Goal: Task Accomplishment & Management: Manage account settings

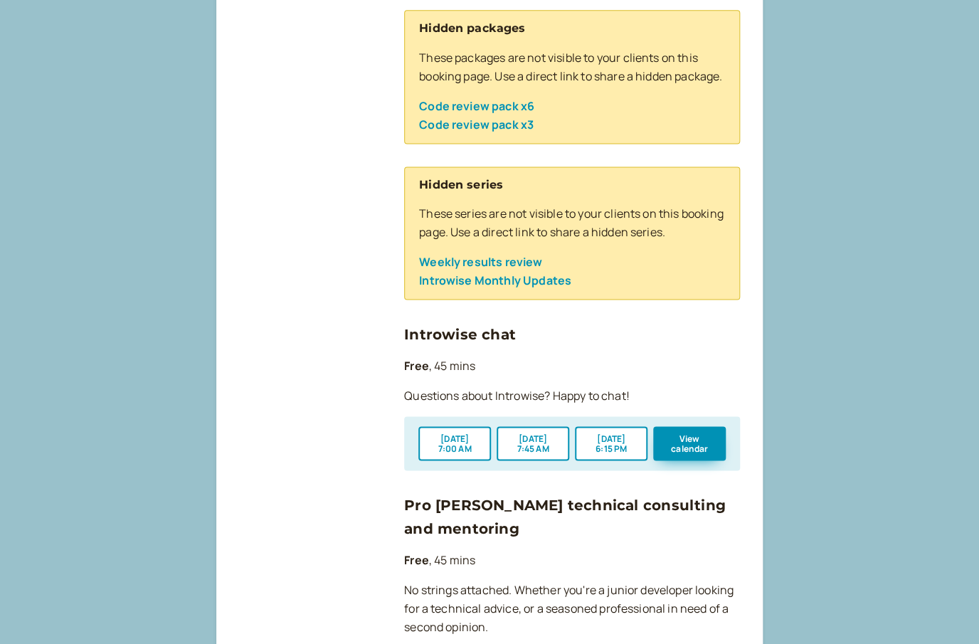
scroll to position [791, 0]
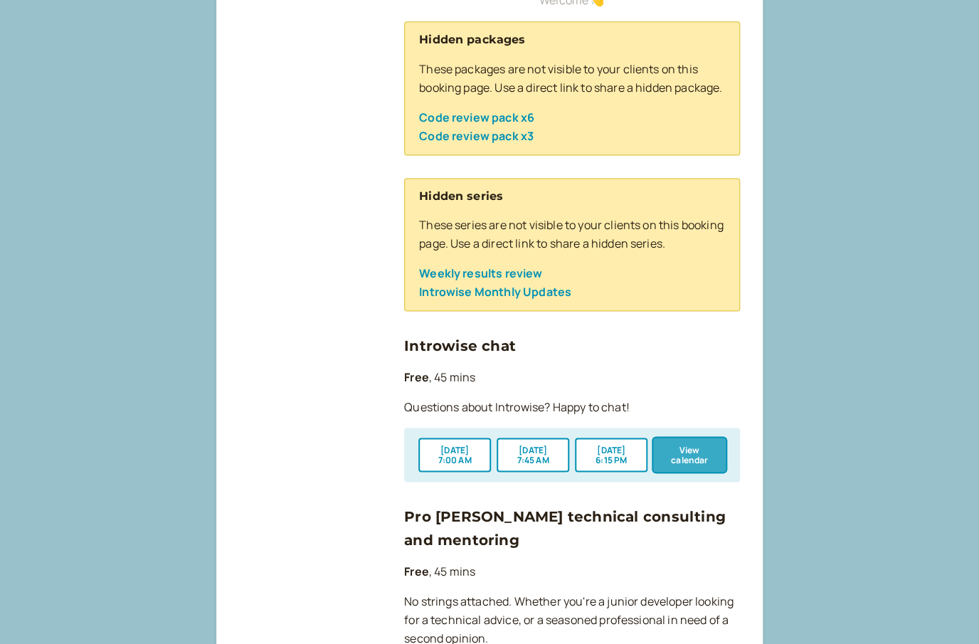
click at [677, 468] on button "View calendar" at bounding box center [689, 455] width 73 height 34
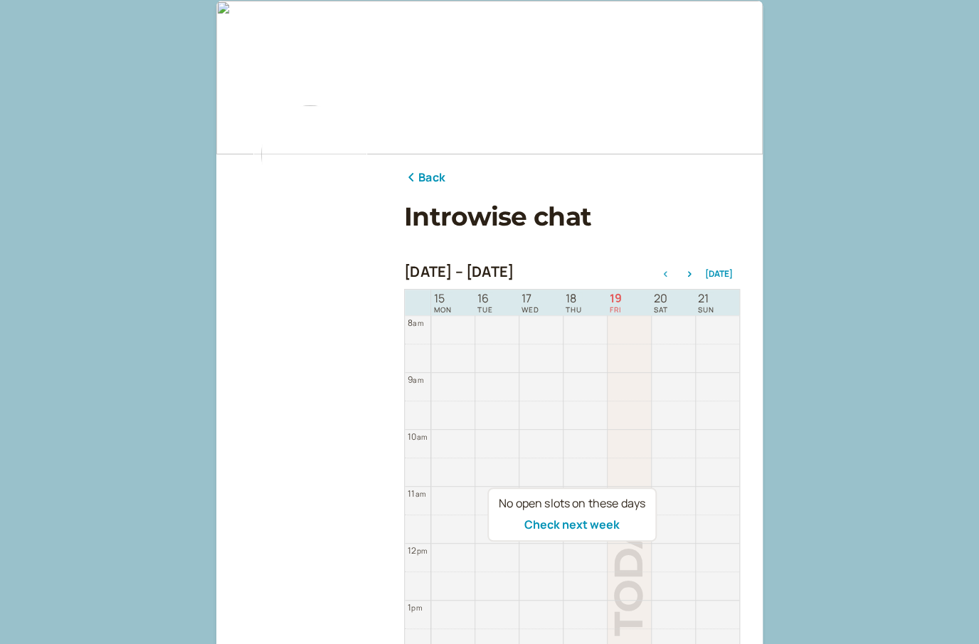
scroll to position [191, 0]
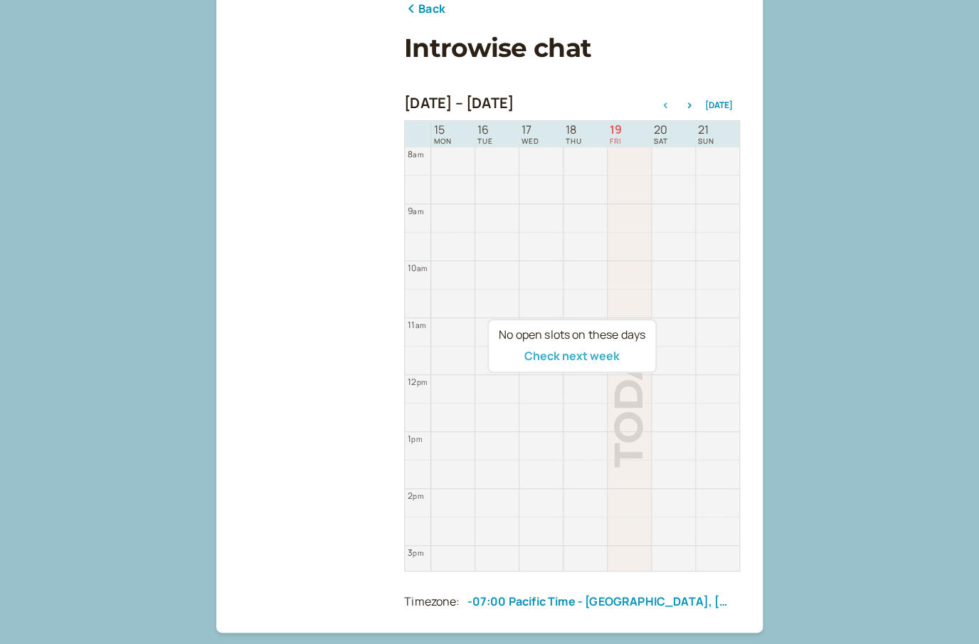
click at [586, 357] on button "Check next week" at bounding box center [571, 355] width 95 height 13
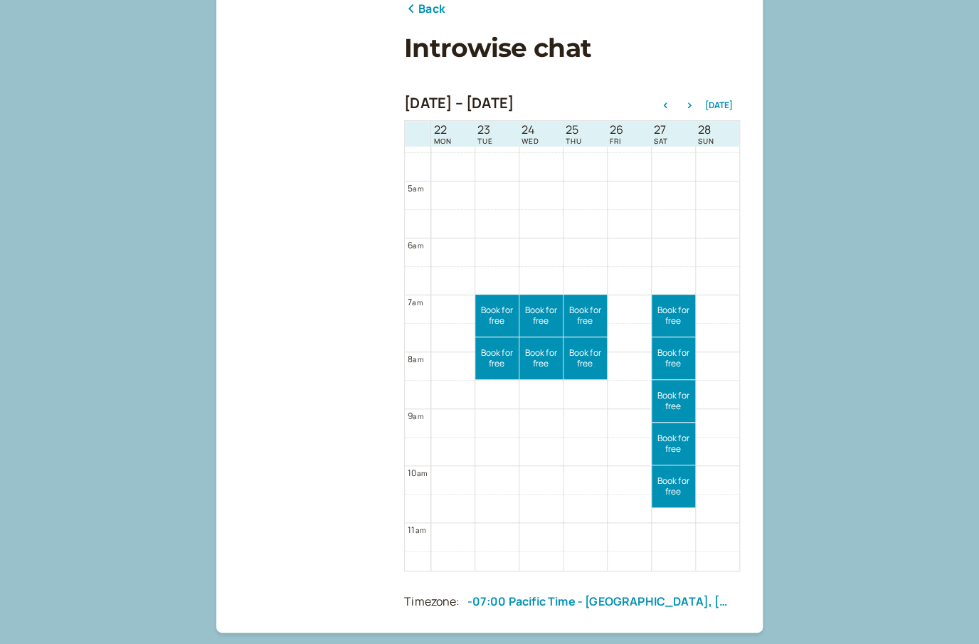
scroll to position [249, 0]
click at [666, 105] on icon "button" at bounding box center [665, 105] width 17 height 6
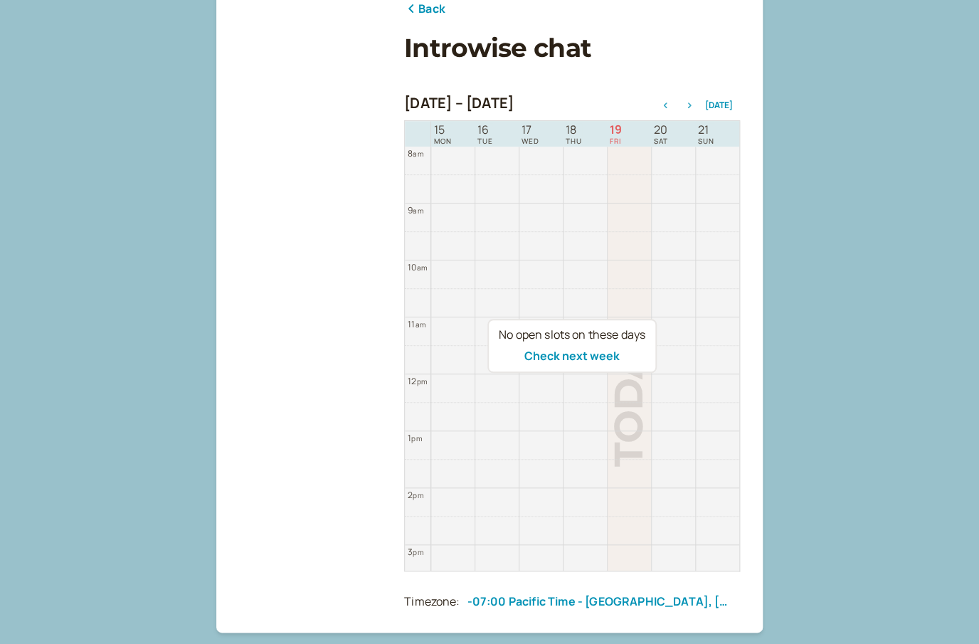
click at [695, 107] on icon "button" at bounding box center [689, 105] width 17 height 6
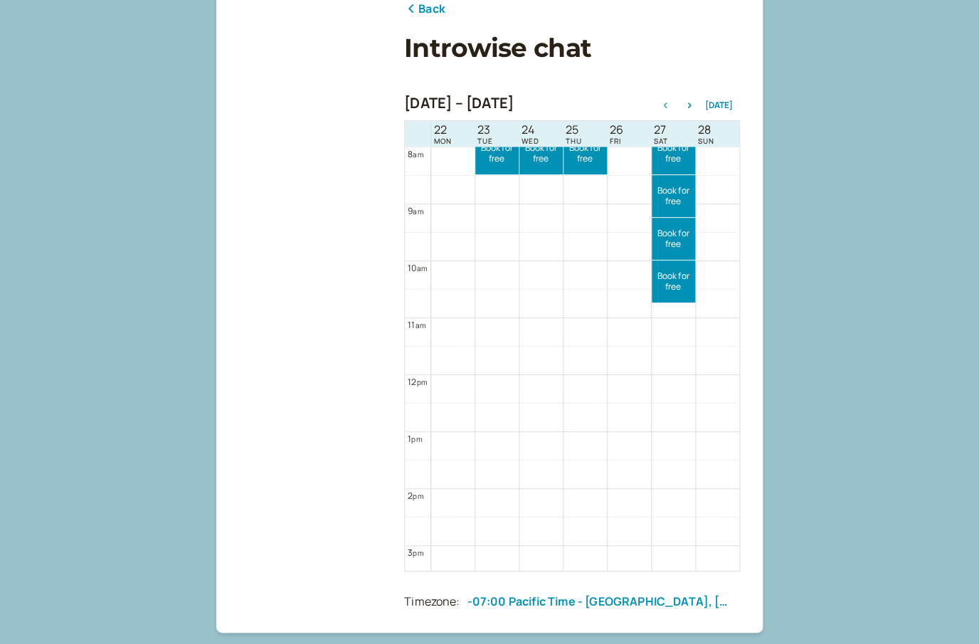
click at [672, 105] on icon "button" at bounding box center [665, 105] width 17 height 6
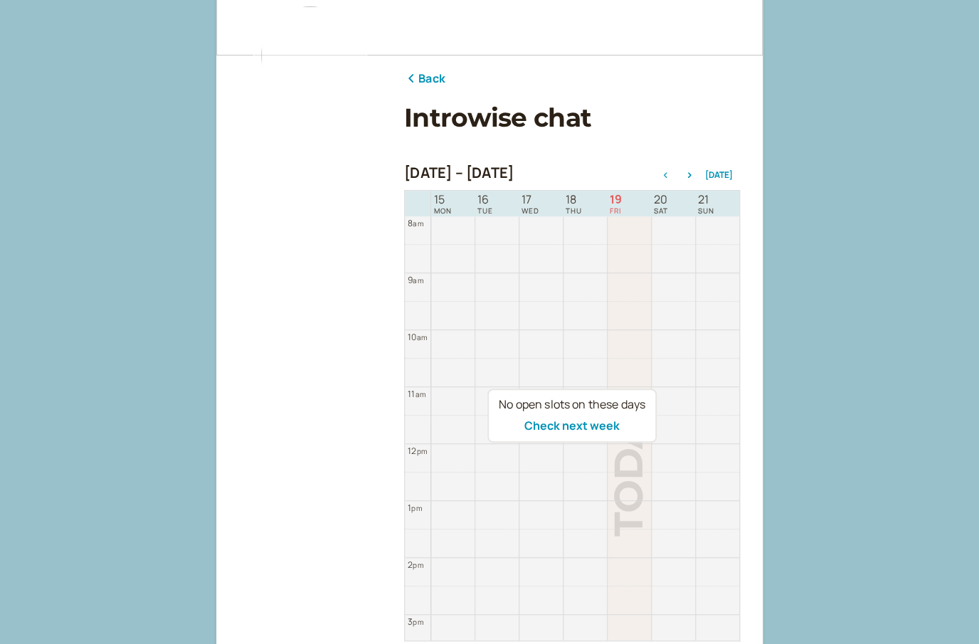
scroll to position [122, 0]
click at [693, 172] on icon "button" at bounding box center [689, 174] width 17 height 6
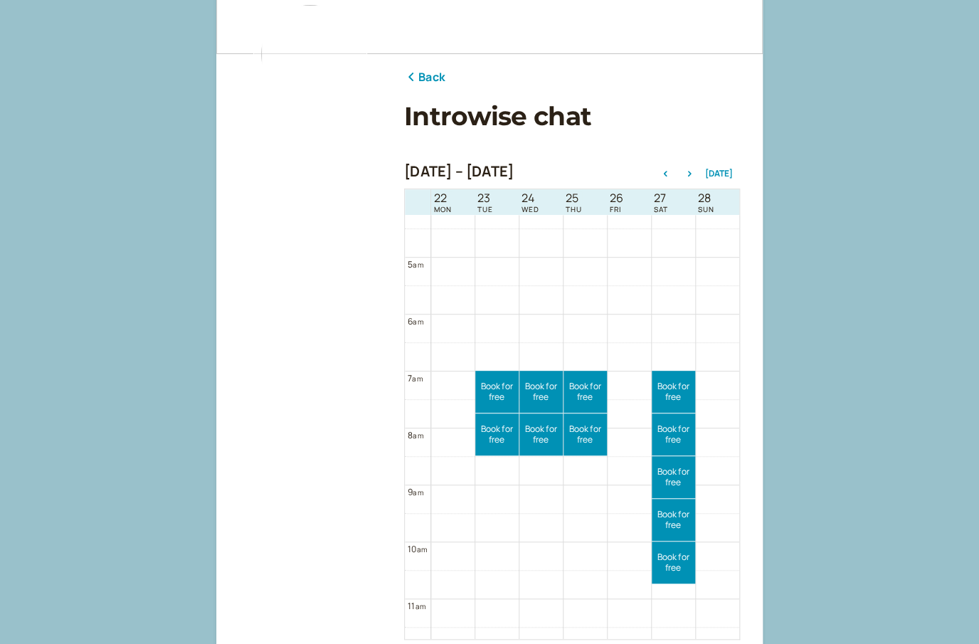
scroll to position [241, 0]
click at [419, 73] on link "Back" at bounding box center [424, 77] width 41 height 19
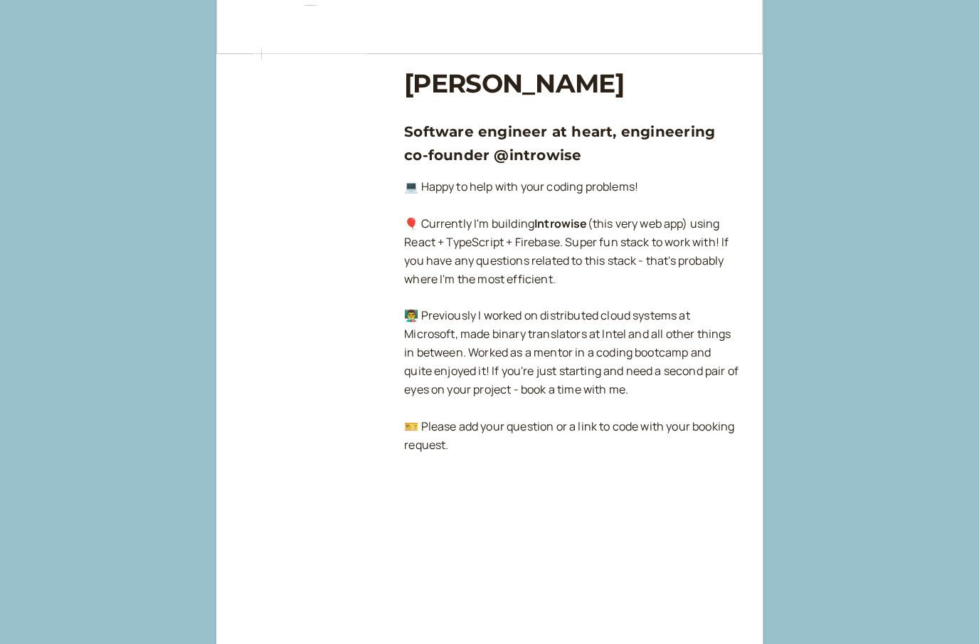
scroll to position [791, 0]
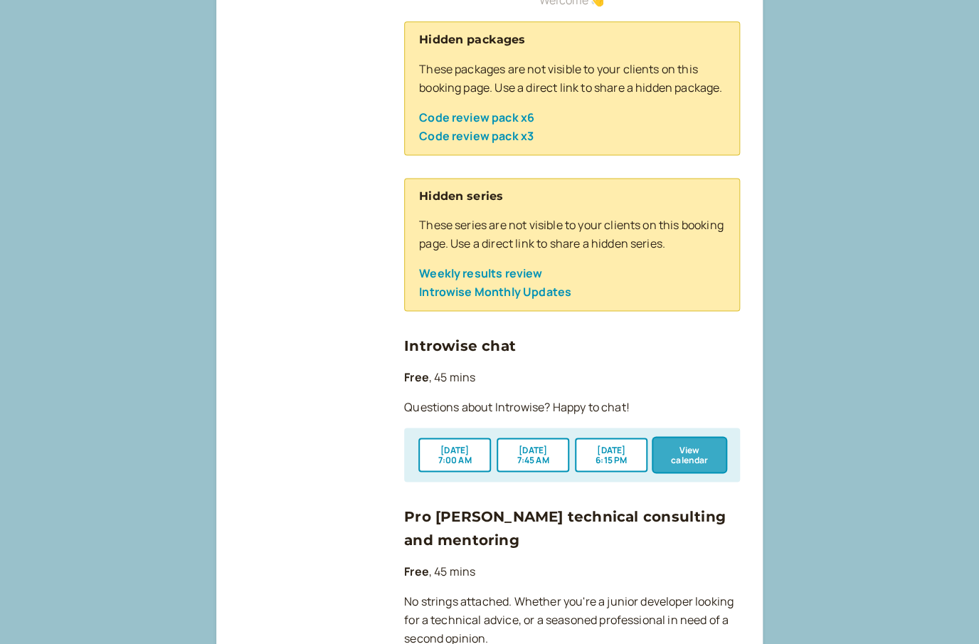
click at [672, 463] on button "View calendar" at bounding box center [689, 455] width 73 height 34
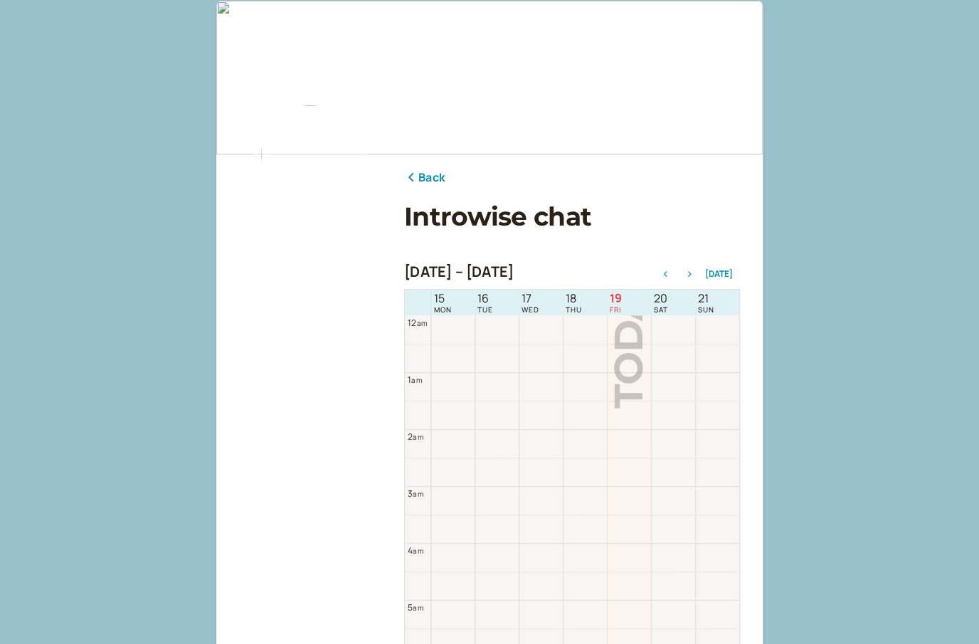
scroll to position [455, 0]
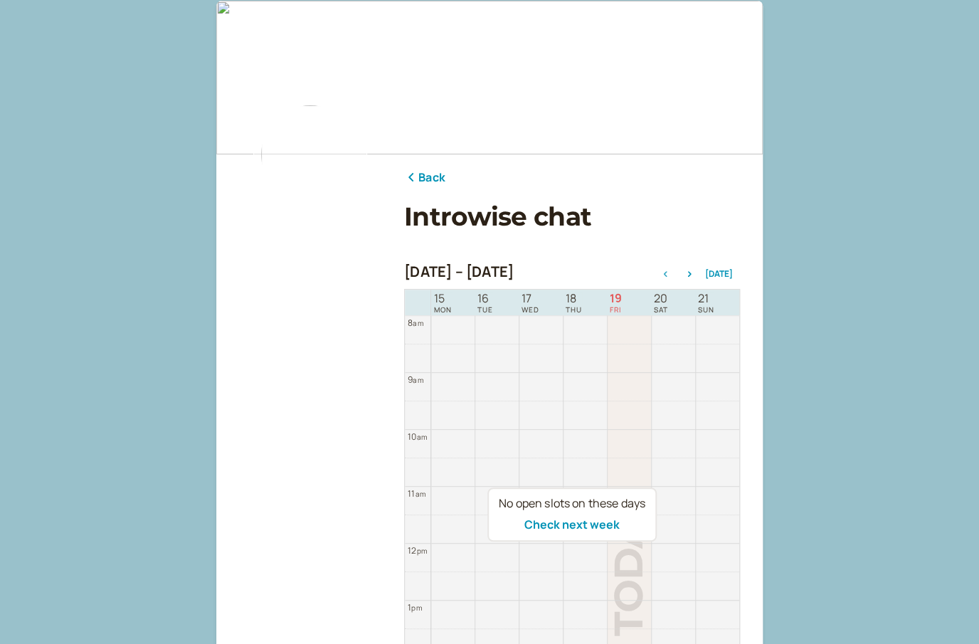
click at [436, 171] on link "Back" at bounding box center [424, 178] width 41 height 19
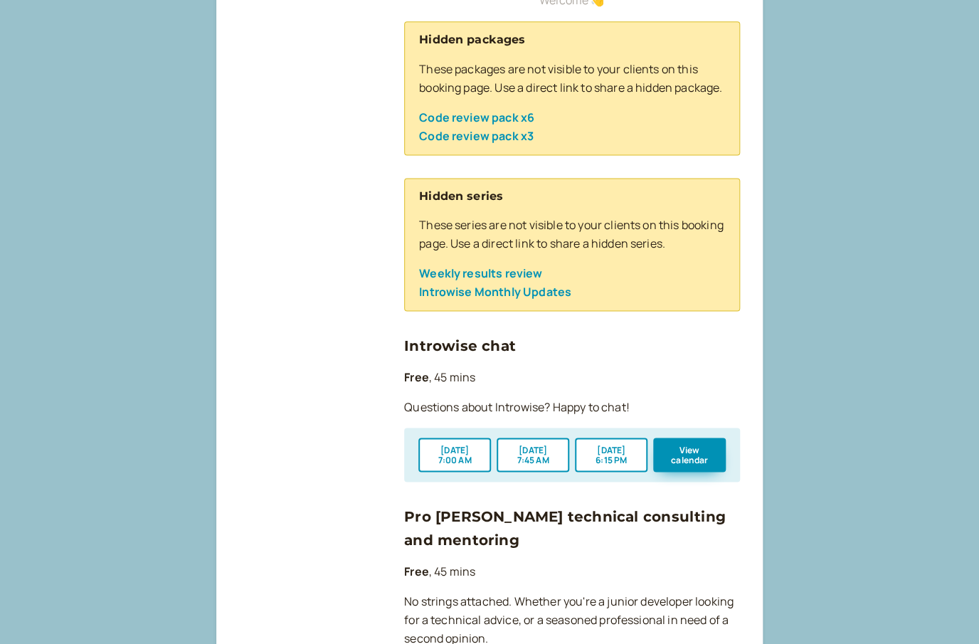
click at [469, 354] on link "Introwise chat" at bounding box center [460, 345] width 112 height 17
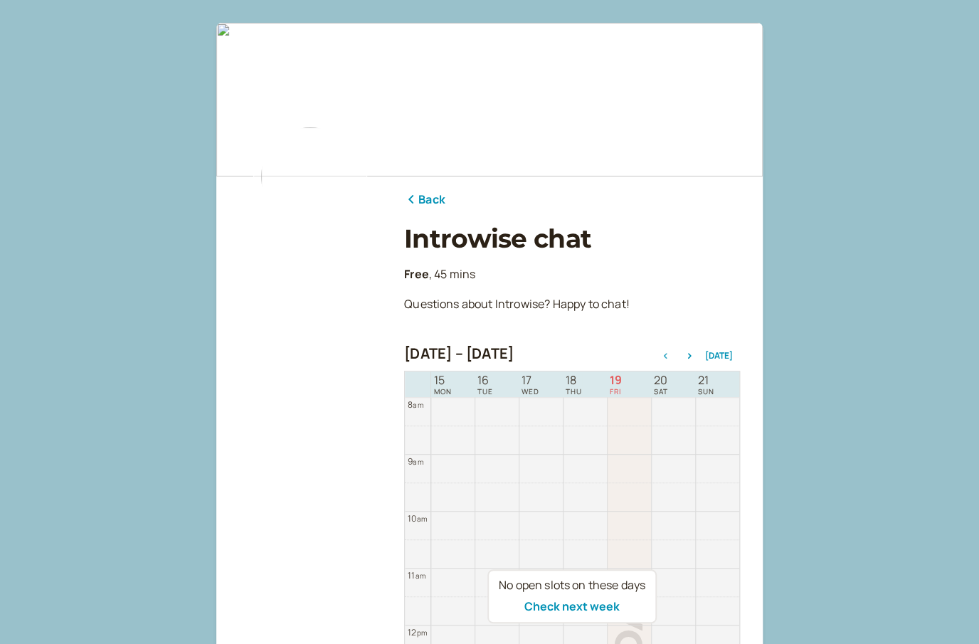
click at [94, 126] on div "Back Introwise chat Free , 45 mins Questions about Introwise? Happy to chat! Se…" at bounding box center [489, 496] width 979 height 992
click at [427, 203] on link "Back" at bounding box center [424, 200] width 41 height 19
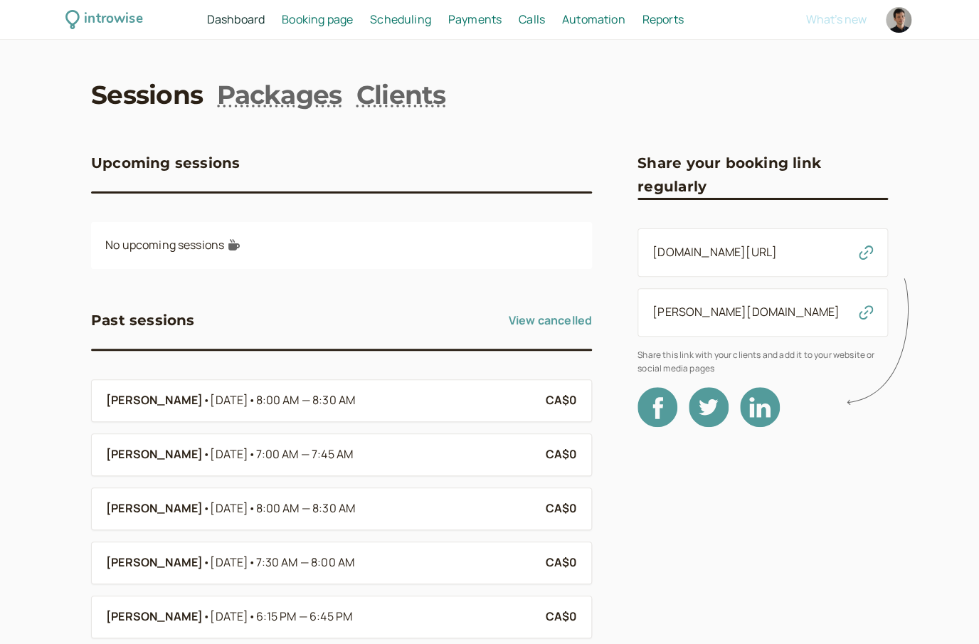
click at [349, 17] on span "Booking page" at bounding box center [317, 19] width 71 height 16
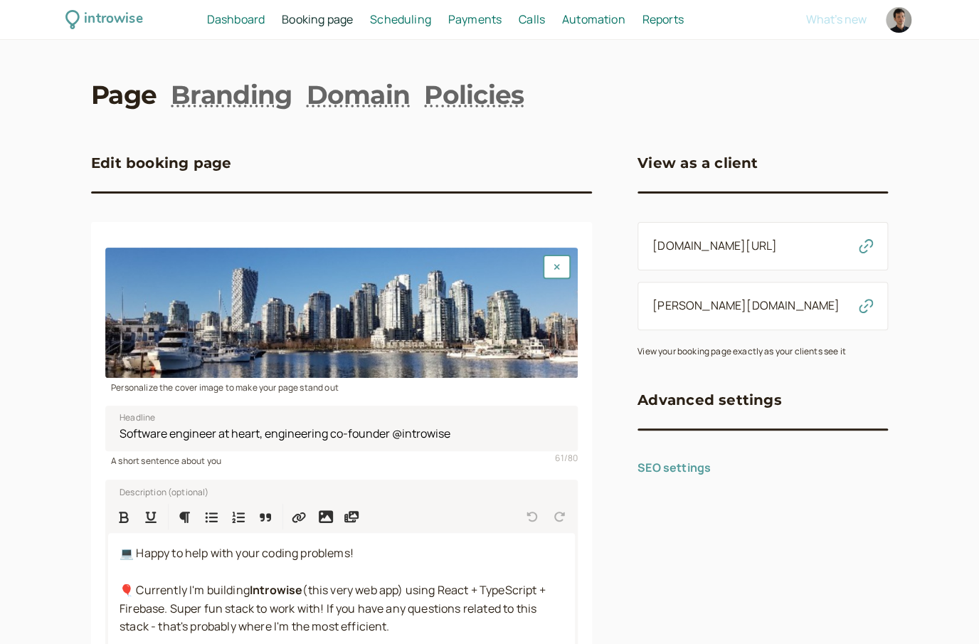
click at [399, 19] on span "Scheduling" at bounding box center [400, 19] width 61 height 16
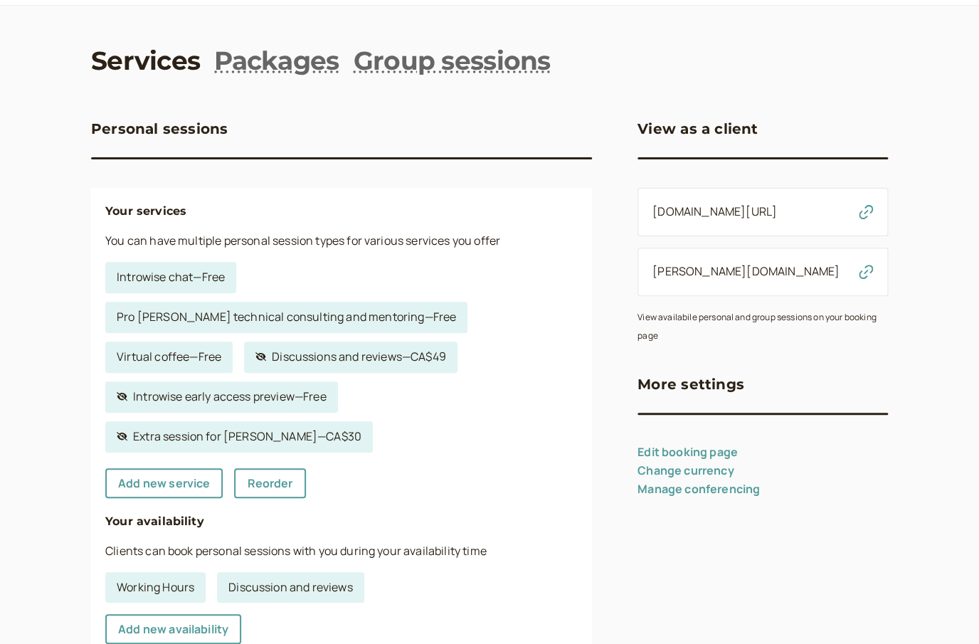
scroll to position [44, 0]
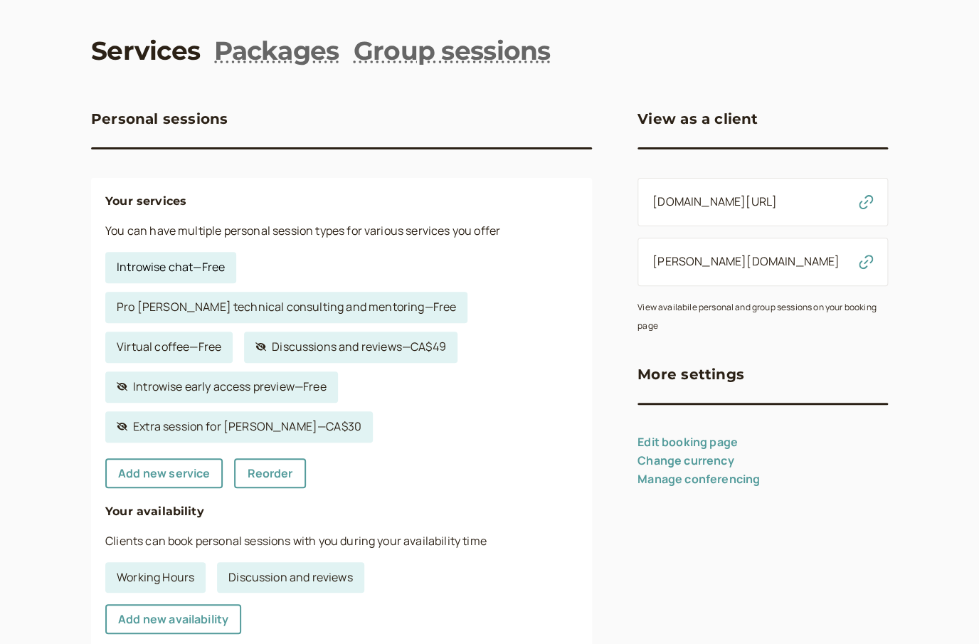
click at [213, 263] on link "Introwise chat — Free" at bounding box center [170, 267] width 131 height 31
select select "45"
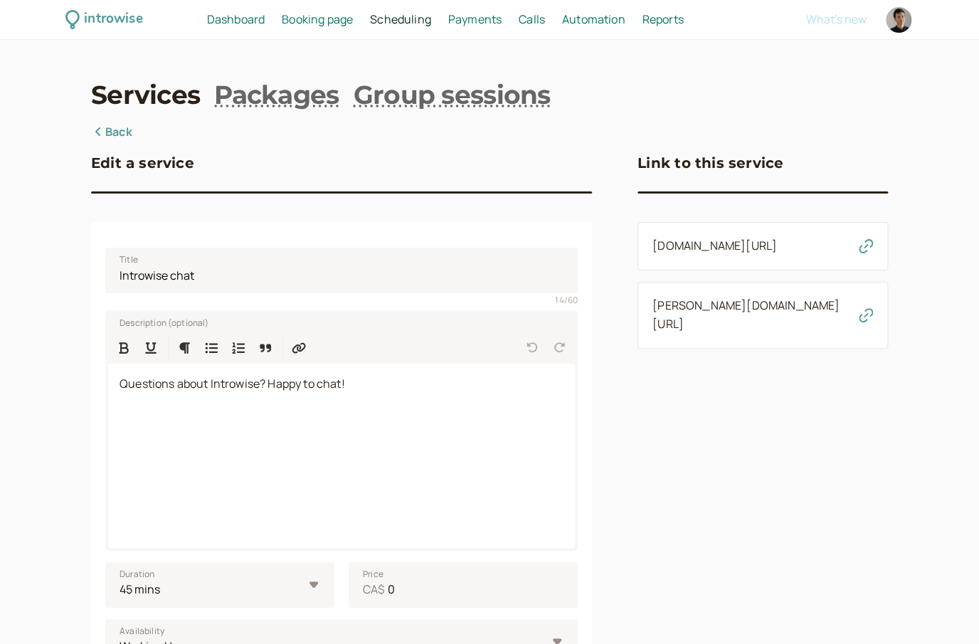
scroll to position [448, 0]
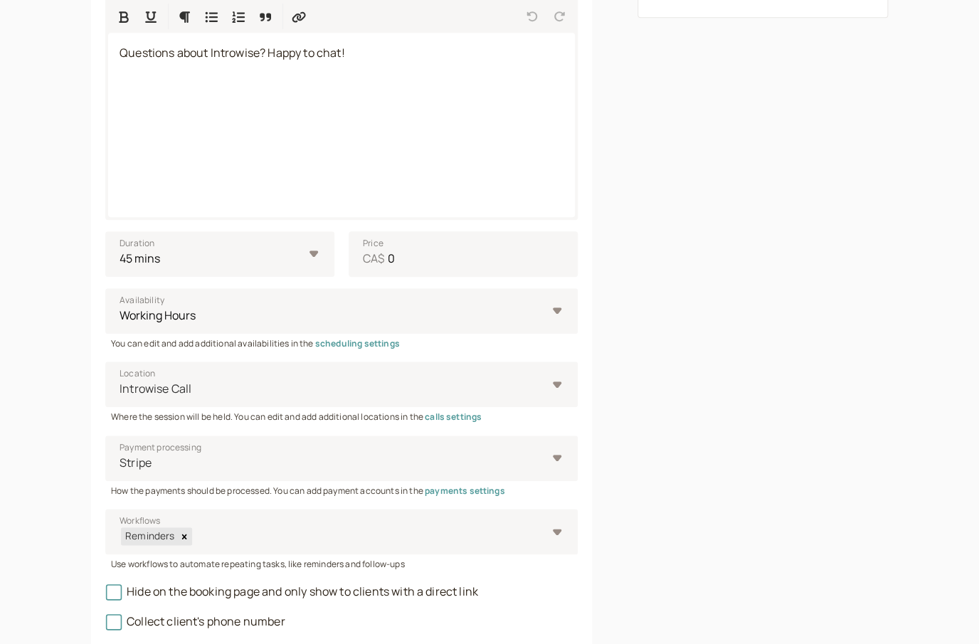
click at [164, 534] on fieldset "Title Introwise chat 14 / 60 Description (optional) Questions about Introwise? …" at bounding box center [341, 282] width 473 height 755
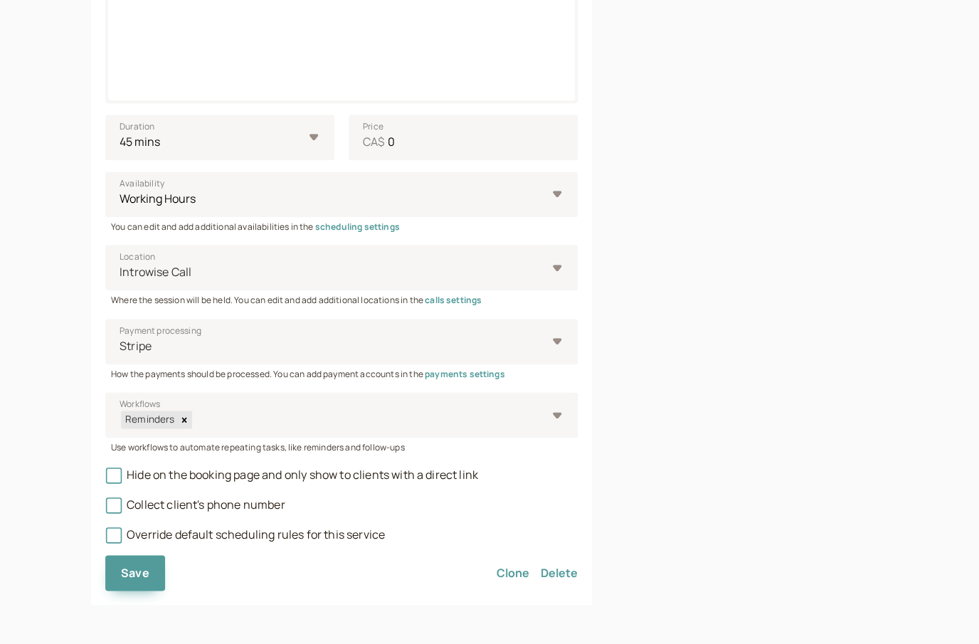
click at [112, 544] on div "Override default scheduling rules for this service" at bounding box center [341, 530] width 473 height 30
click at [115, 535] on icon at bounding box center [114, 535] width 16 height 16
click at [105, 539] on input "Override default scheduling rules for this service" at bounding box center [105, 539] width 0 height 0
select select "15"
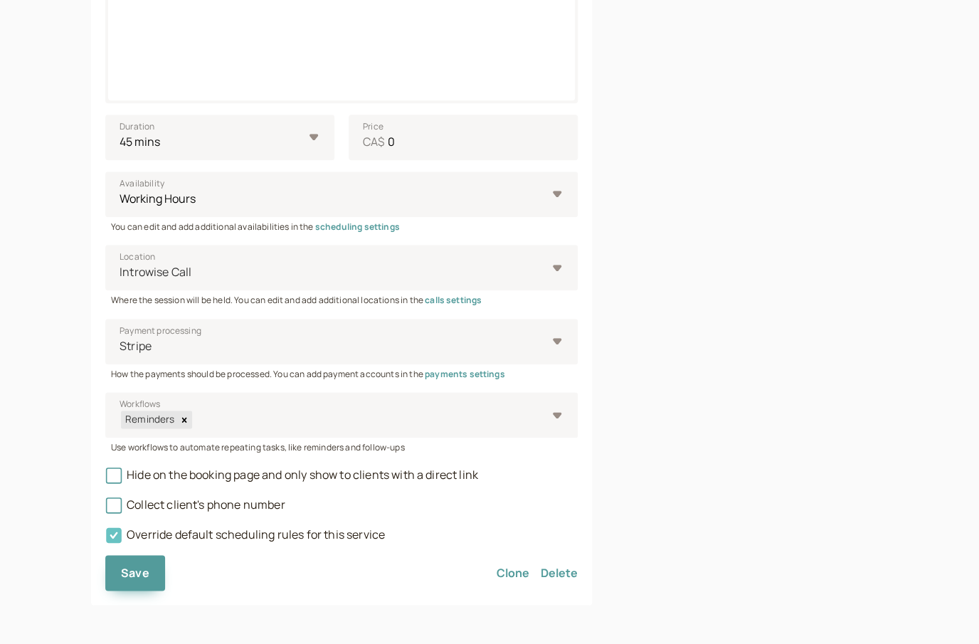
select select "1440"
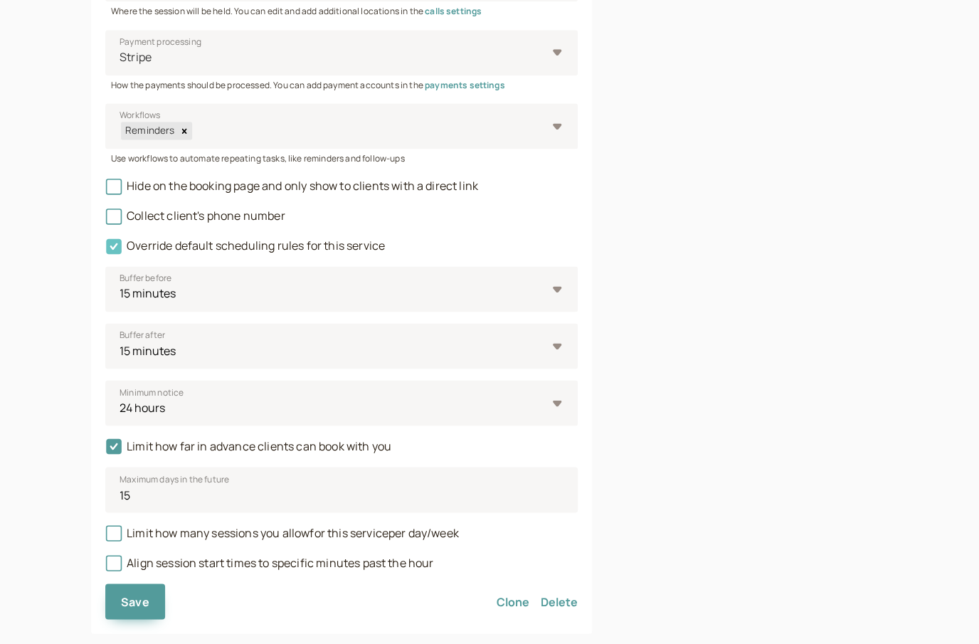
scroll to position [738, 0]
